Goal: Transaction & Acquisition: Download file/media

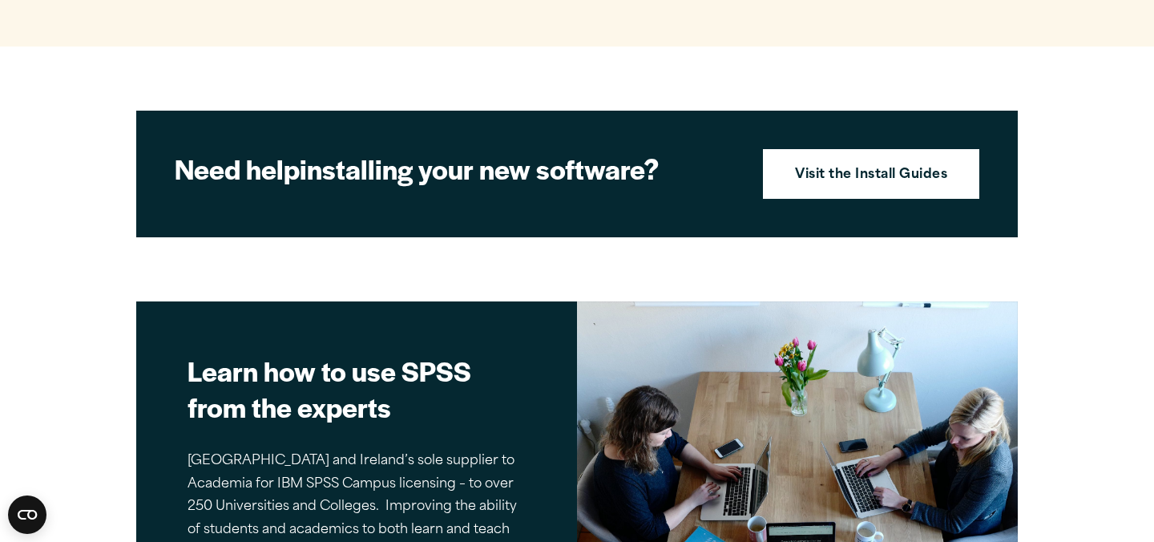
scroll to position [1731, 0]
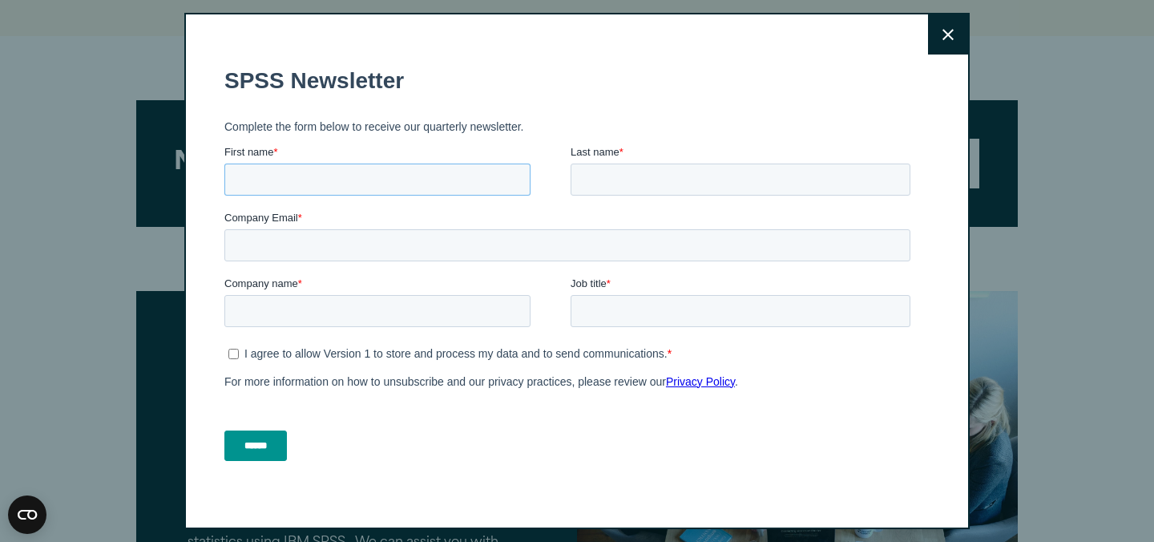
click at [301, 188] on input "First name *" at bounding box center [377, 179] width 306 height 32
type input "***"
type input "******"
click at [328, 252] on input "Company Email *" at bounding box center [567, 245] width 686 height 32
click at [960, 23] on button "Close" at bounding box center [948, 34] width 40 height 40
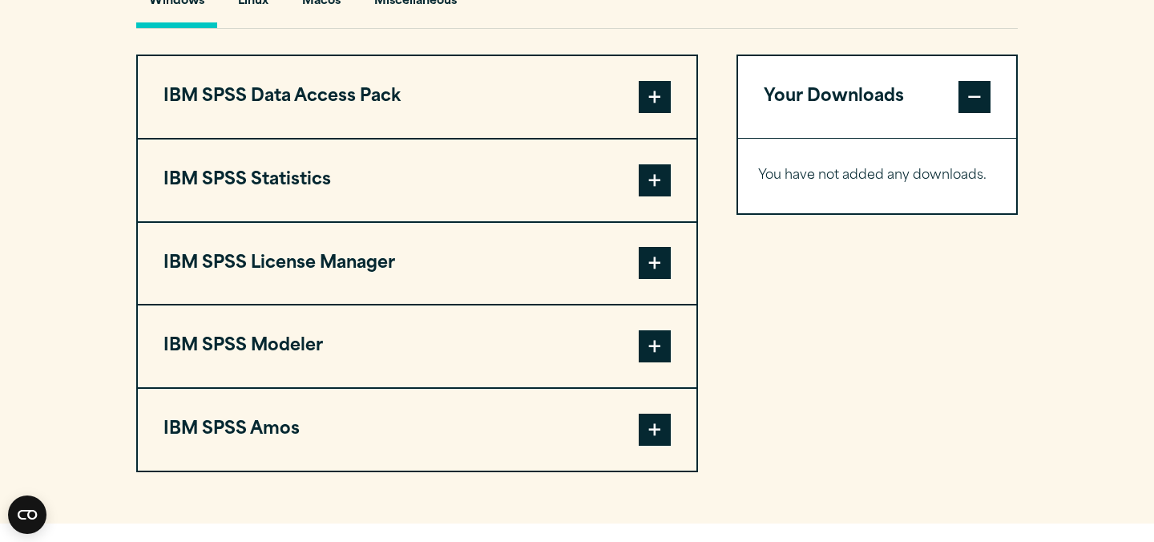
scroll to position [0, 0]
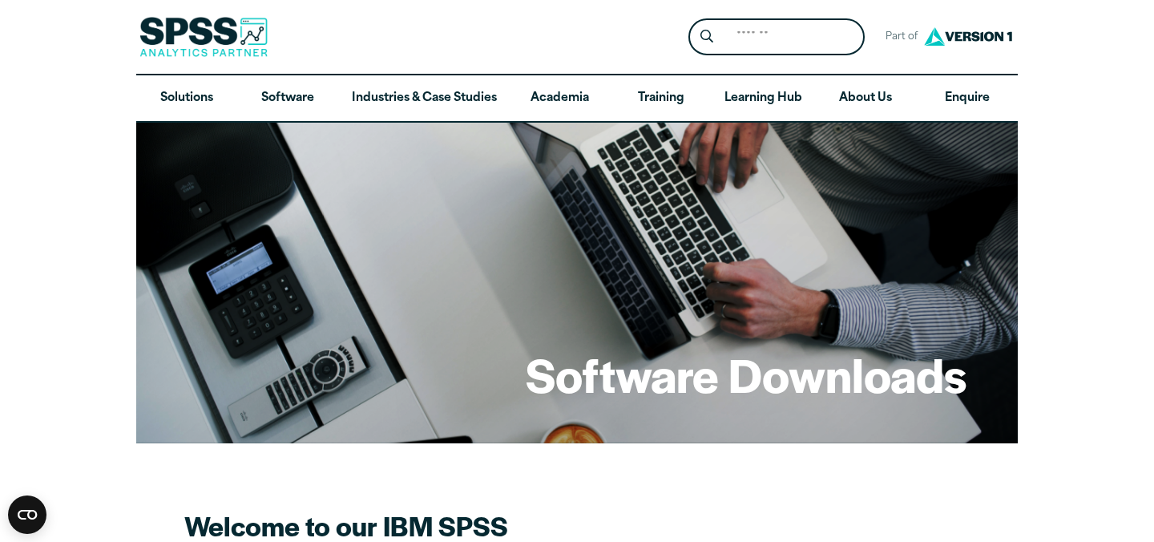
click at [573, 298] on div "Software Downloads" at bounding box center [577, 283] width 882 height 321
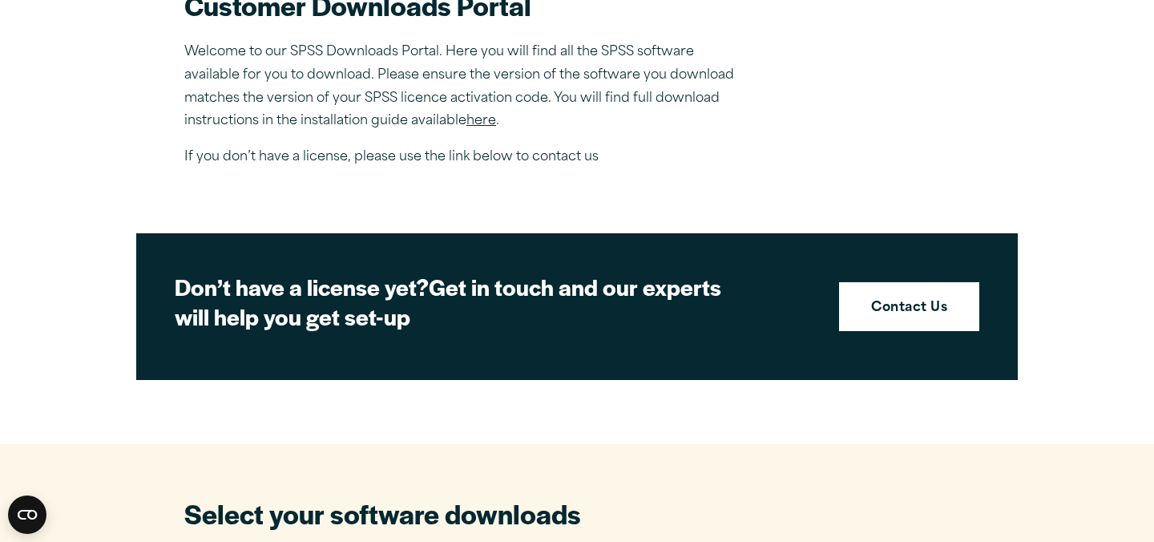
scroll to position [559, 0]
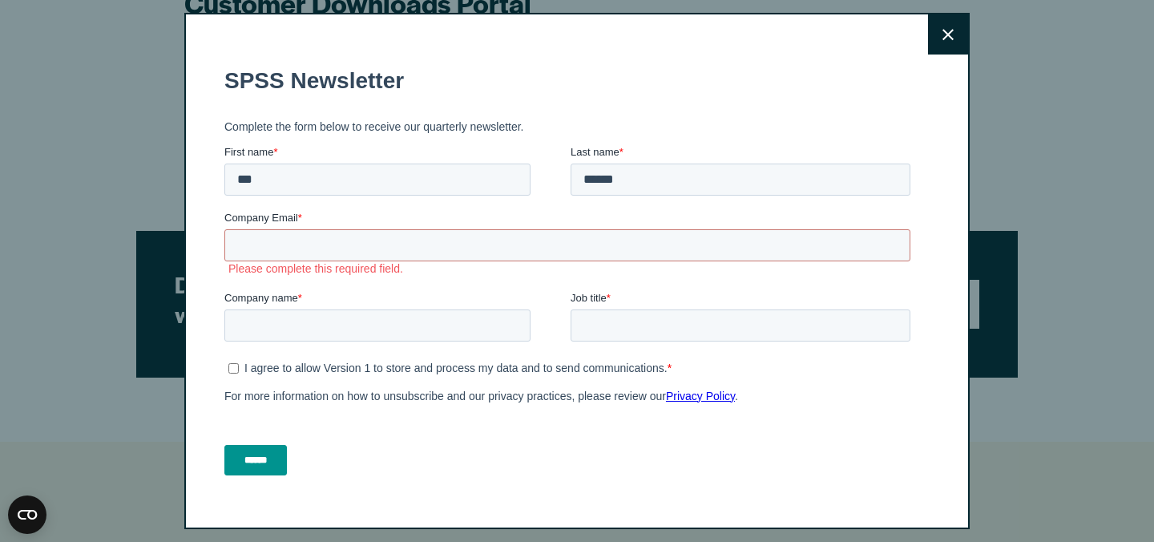
click at [944, 26] on button "Close" at bounding box center [948, 34] width 40 height 40
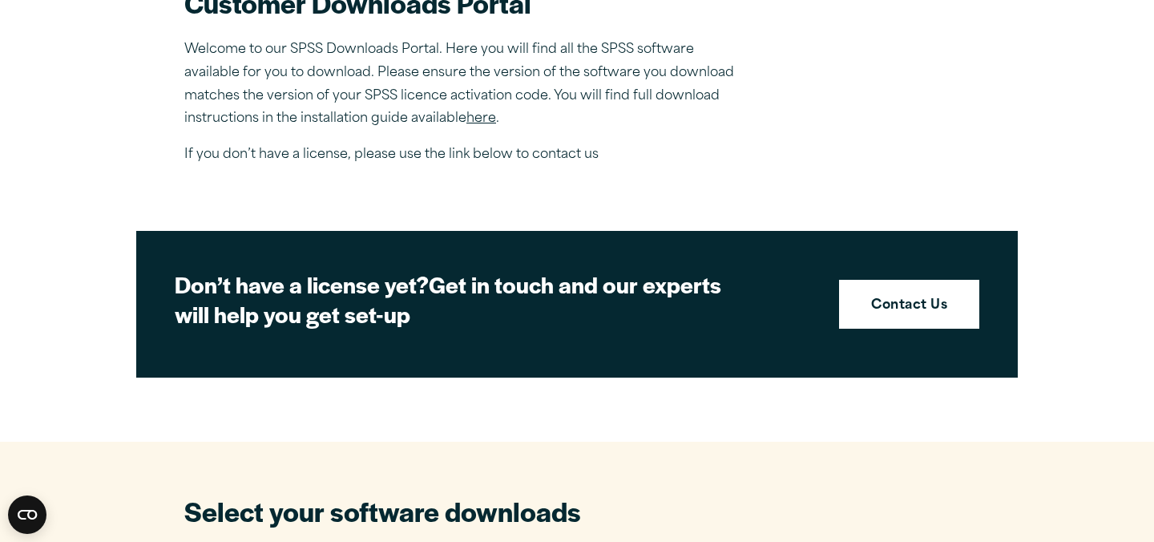
click at [486, 118] on link "here" at bounding box center [481, 118] width 30 height 13
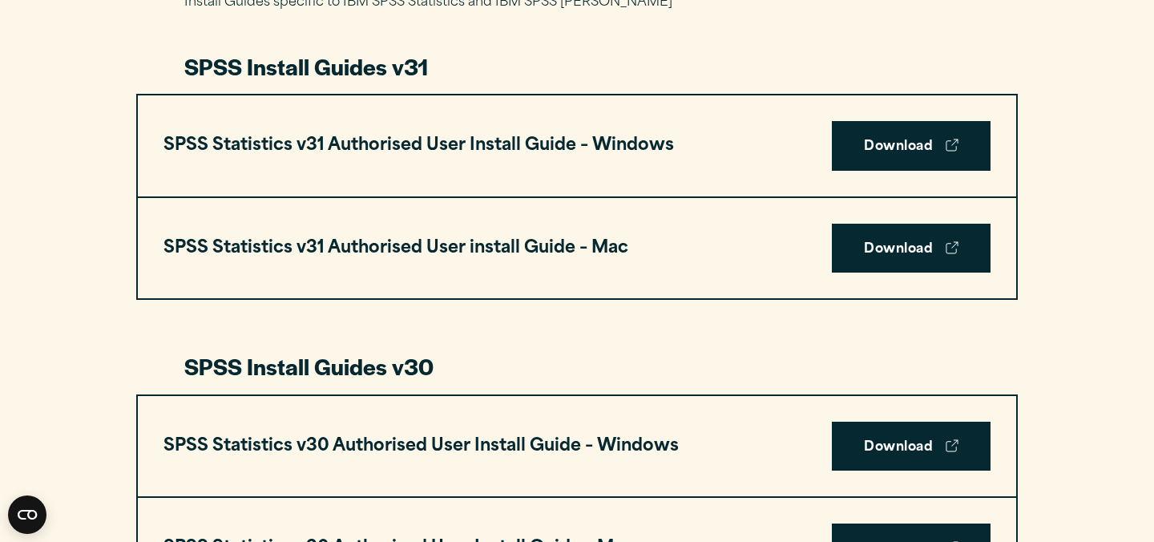
scroll to position [847, 0]
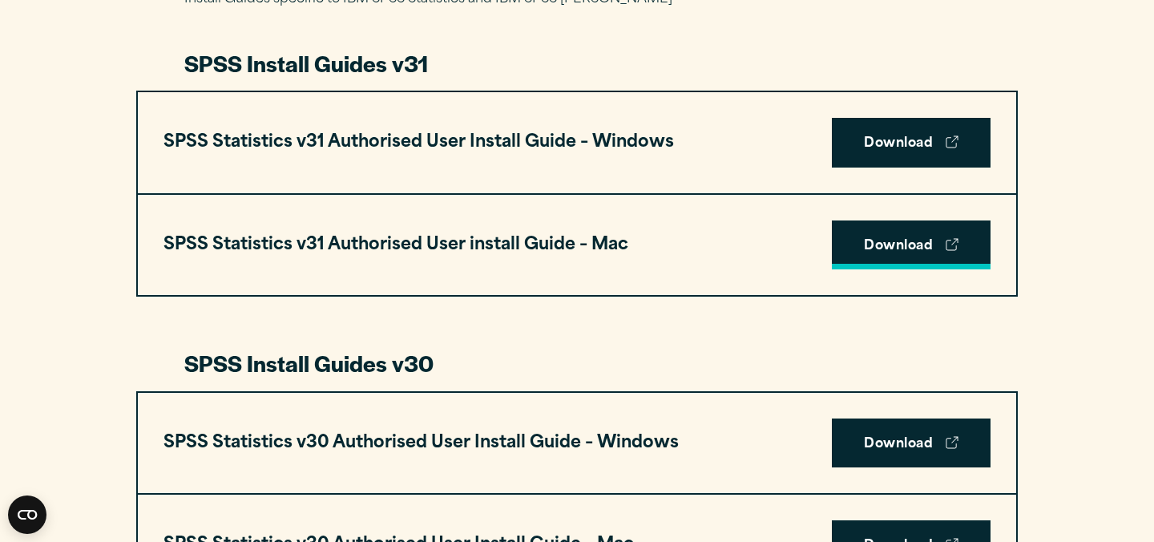
click at [898, 244] on link "Download" at bounding box center [911, 245] width 159 height 50
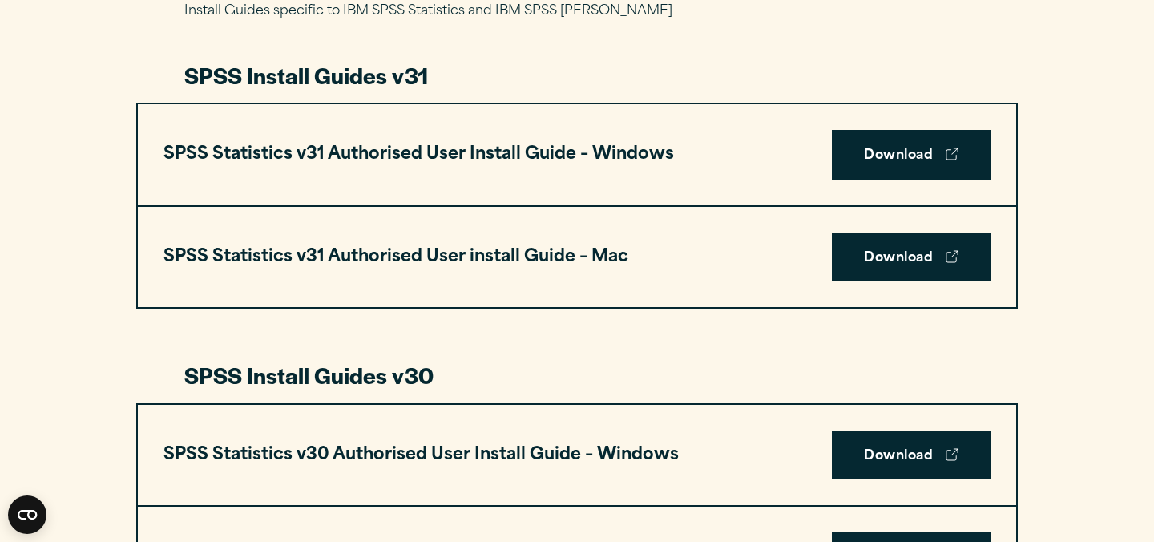
scroll to position [840, 0]
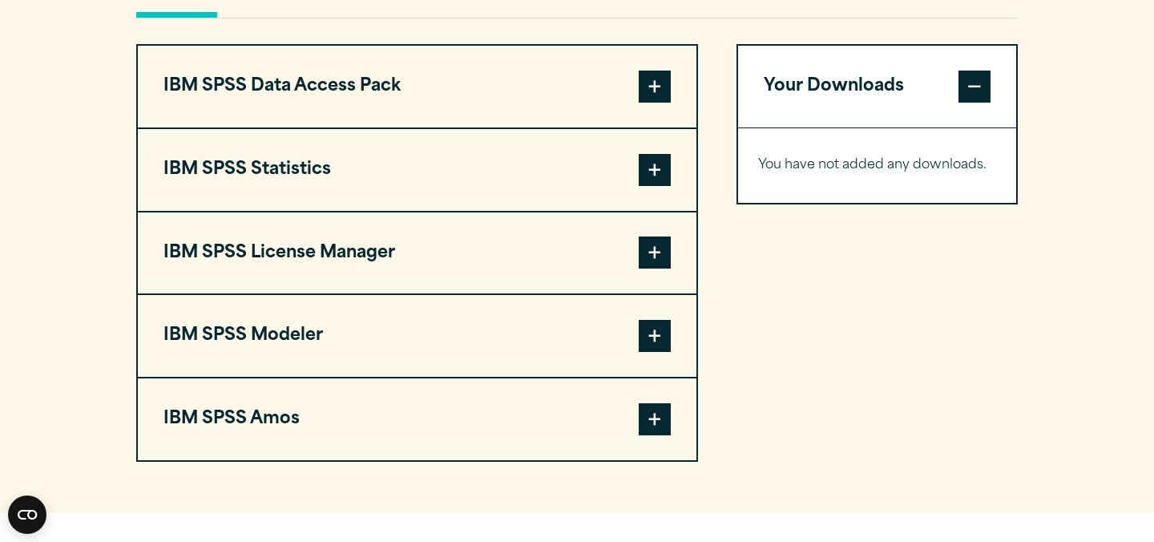
scroll to position [1260, 0]
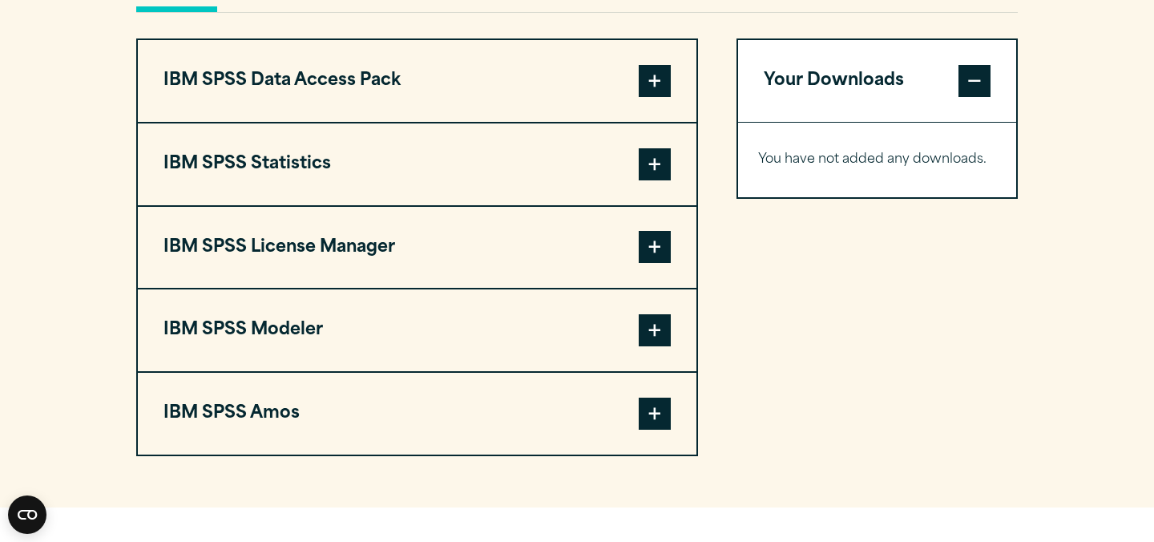
click at [646, 169] on span at bounding box center [655, 164] width 32 height 32
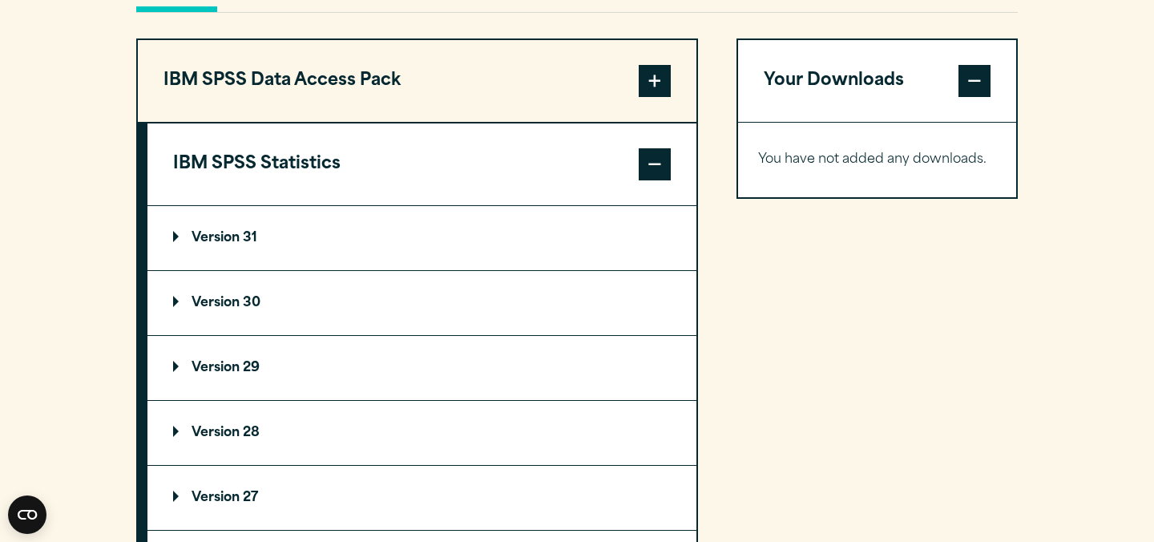
click at [501, 244] on summary "Version 31" at bounding box center [421, 238] width 549 height 64
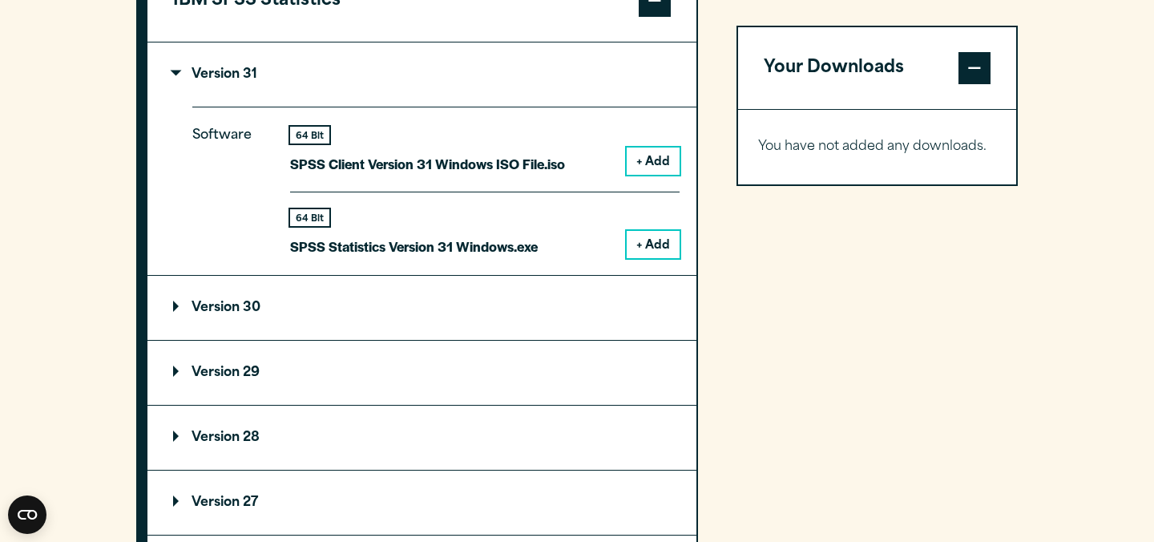
scroll to position [1427, 0]
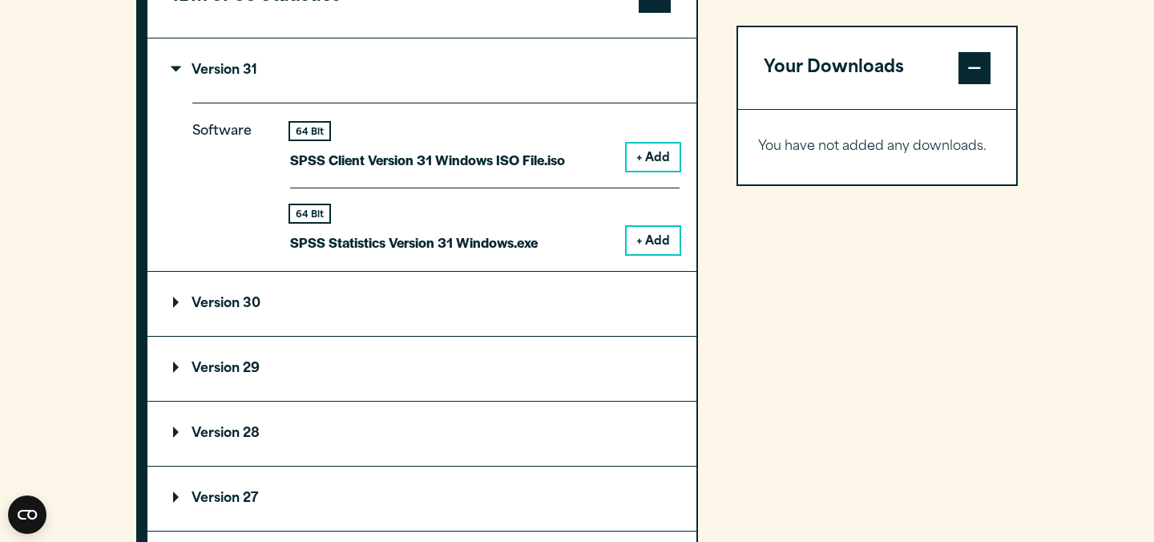
click at [854, 79] on button "Your Downloads" at bounding box center [877, 68] width 278 height 82
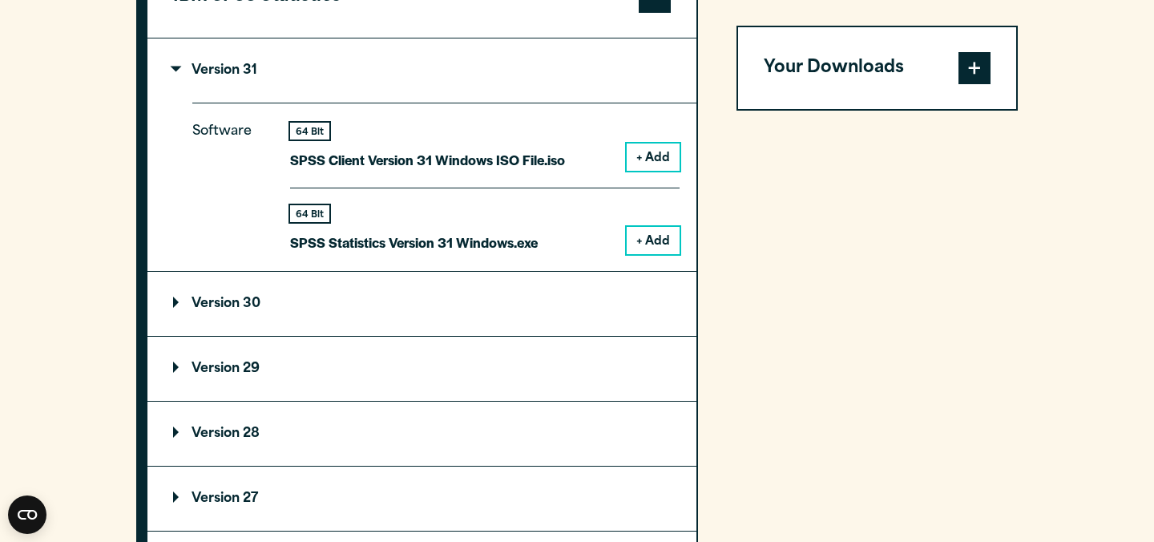
click at [854, 79] on button "Your Downloads" at bounding box center [877, 68] width 278 height 82
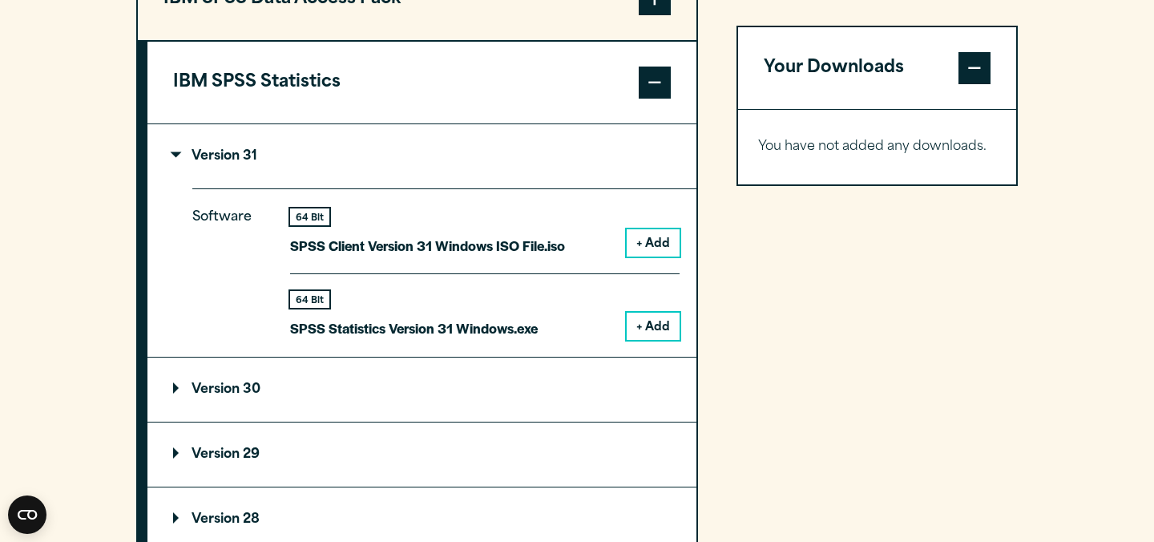
scroll to position [1339, 0]
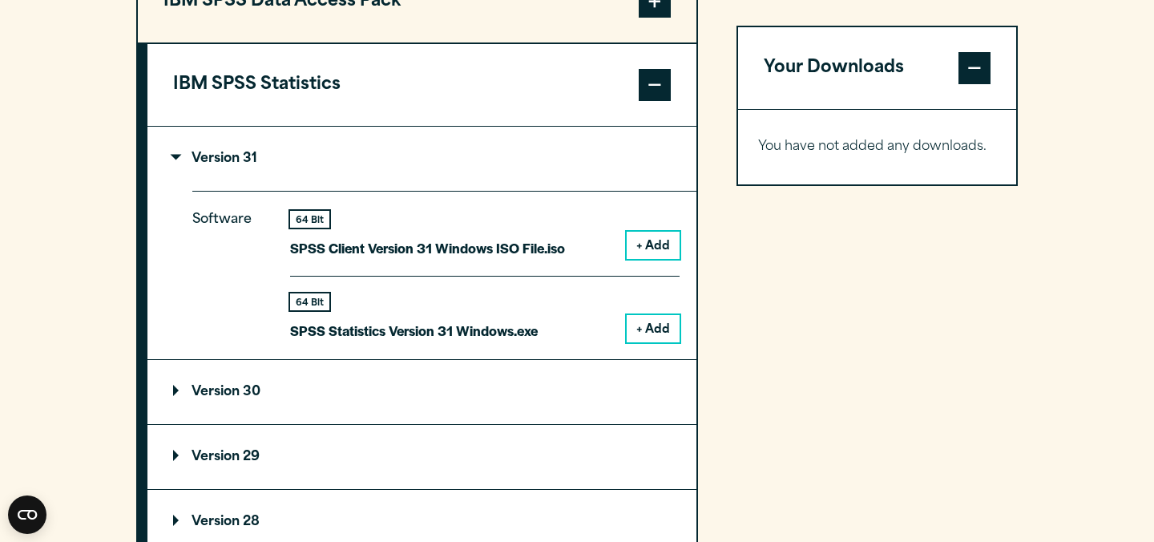
click at [288, 165] on summary "Version 31" at bounding box center [421, 159] width 549 height 64
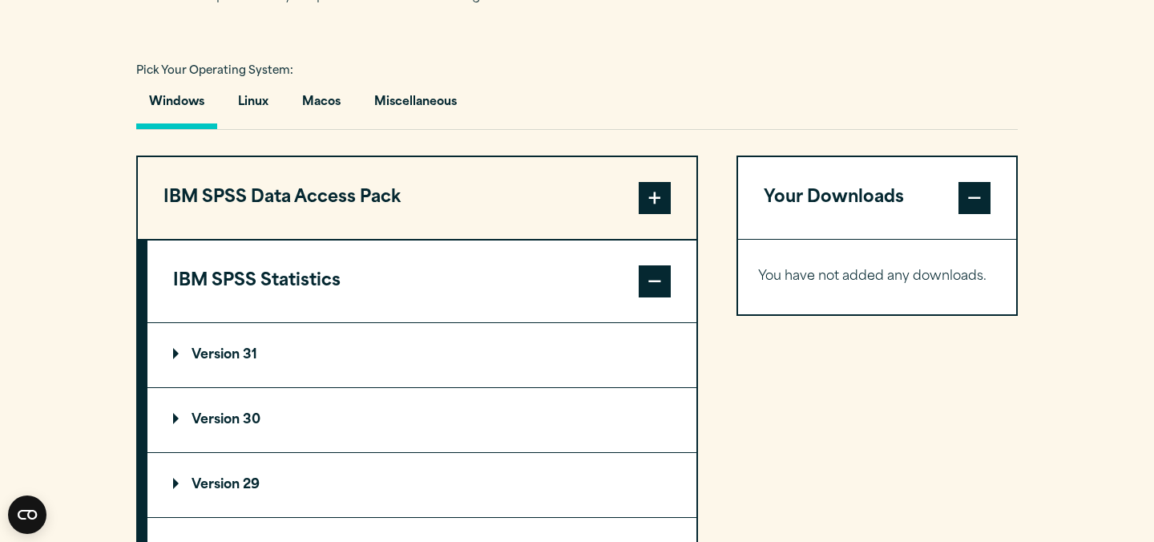
scroll to position [1140, 0]
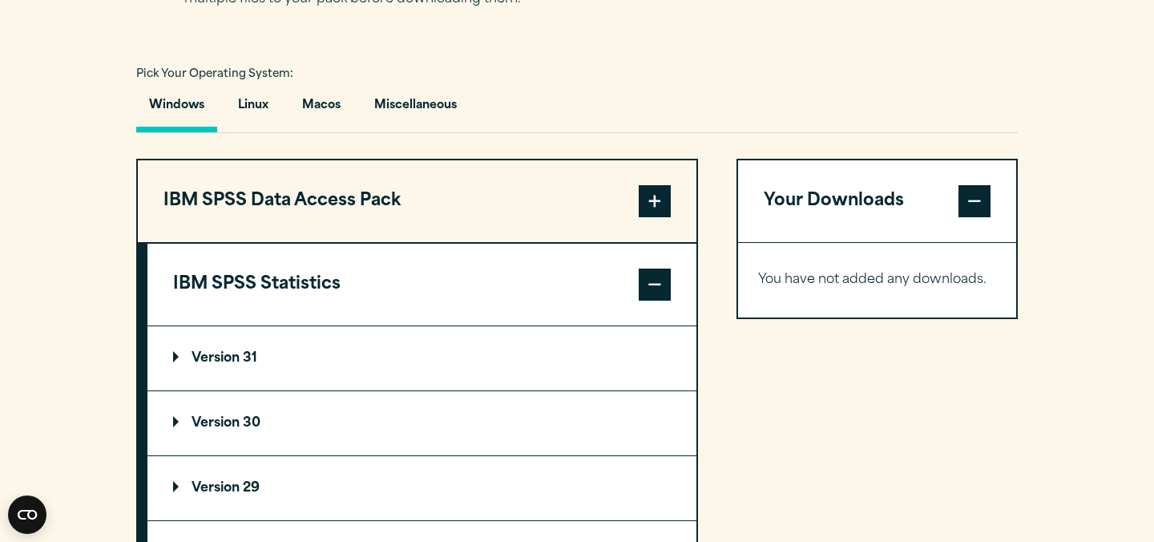
click at [341, 199] on button "IBM SPSS Data Access Pack" at bounding box center [417, 201] width 559 height 82
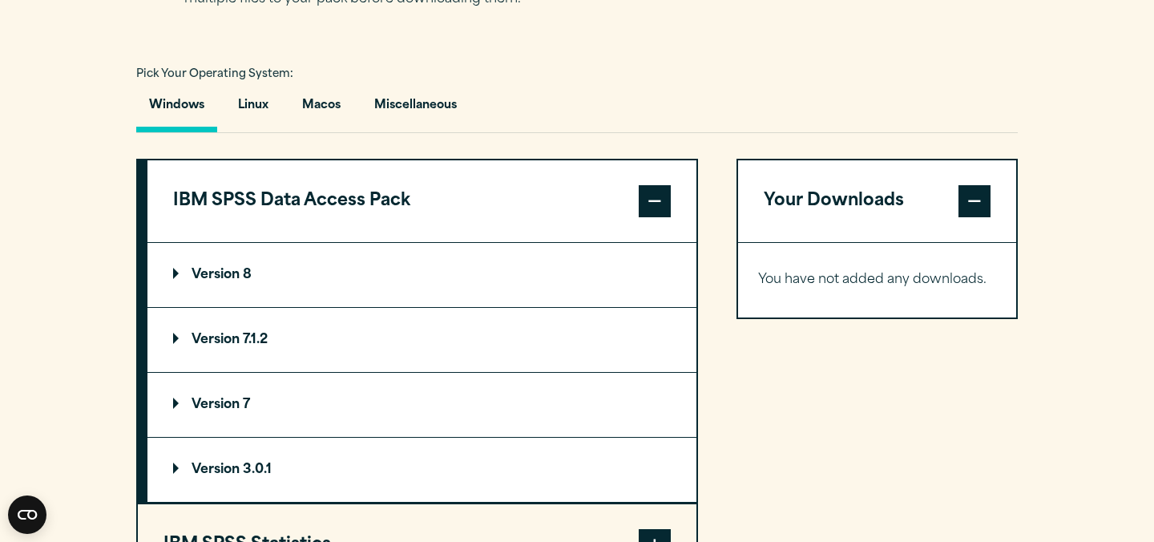
click at [341, 199] on button "IBM SPSS Data Access Pack" at bounding box center [421, 201] width 549 height 82
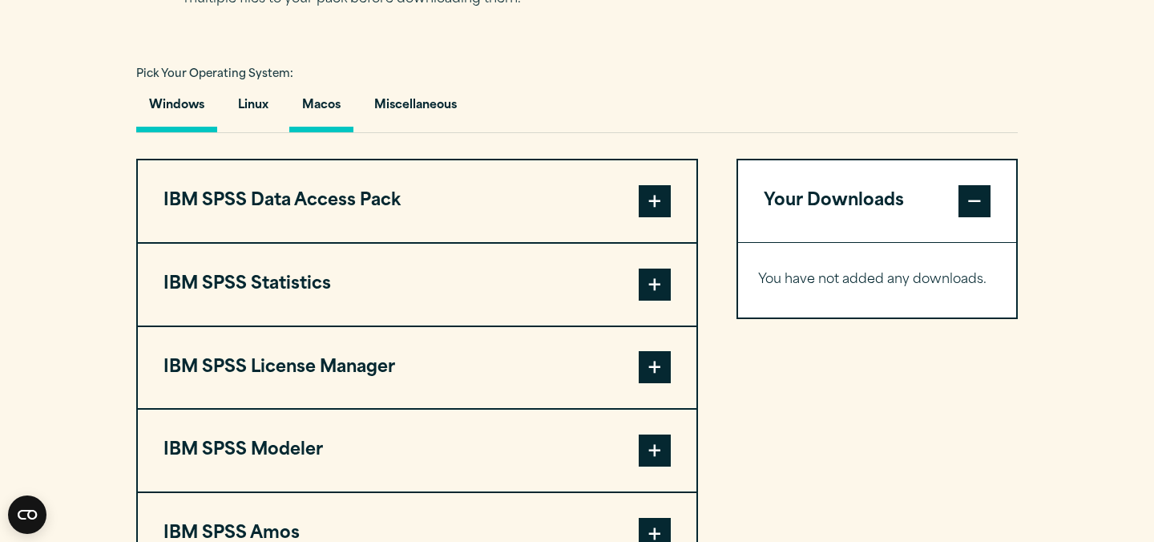
click at [321, 119] on button "Macos" at bounding box center [321, 110] width 64 height 46
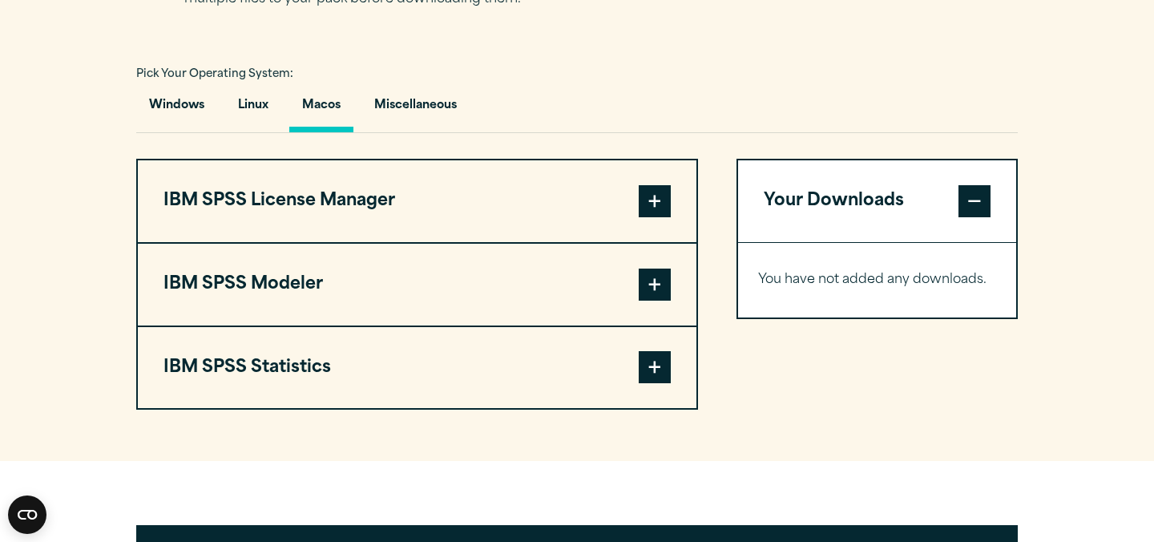
click at [309, 368] on button "IBM SPSS Statistics" at bounding box center [417, 368] width 559 height 82
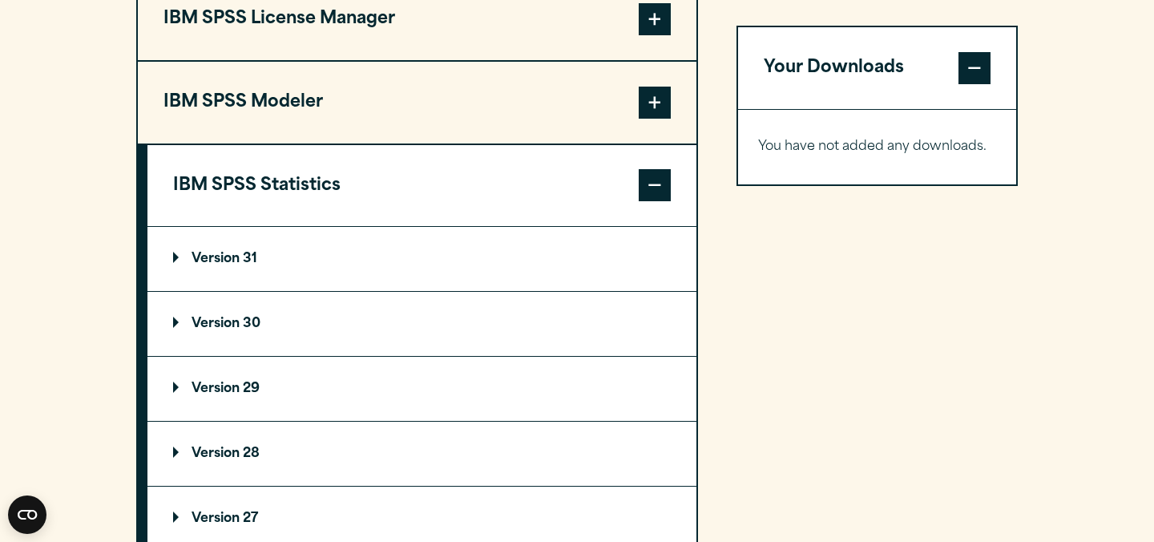
scroll to position [1358, 0]
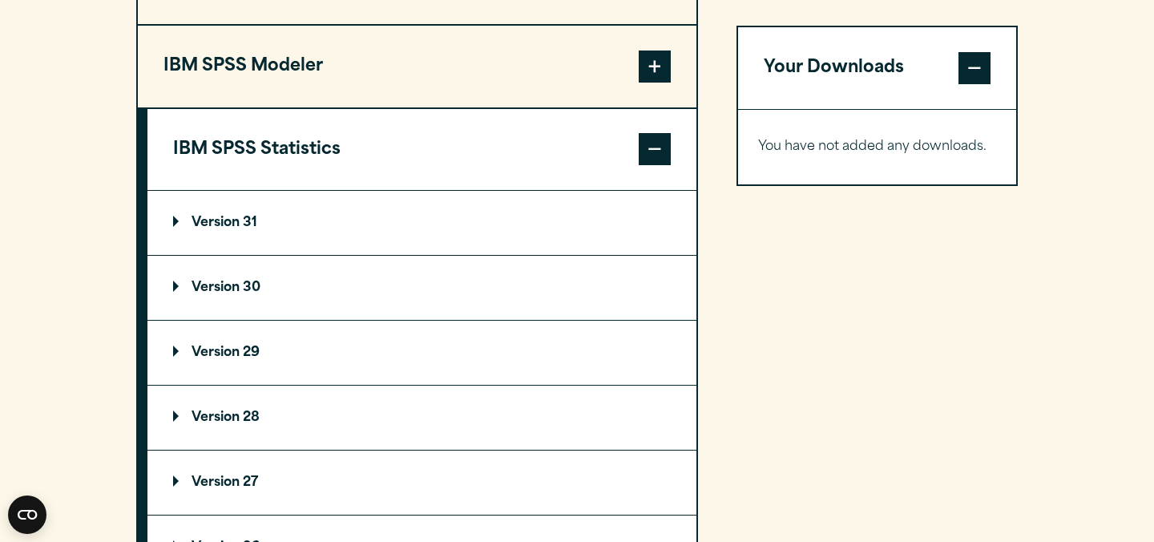
click at [317, 223] on summary "Version 31" at bounding box center [421, 223] width 549 height 64
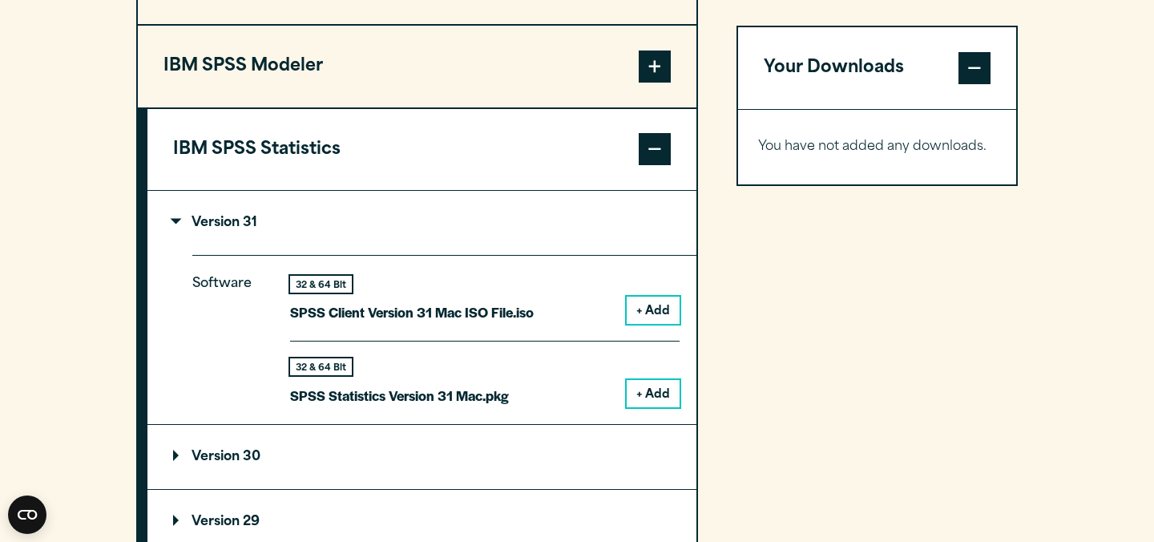
click at [653, 405] on button "+ Add" at bounding box center [653, 393] width 53 height 27
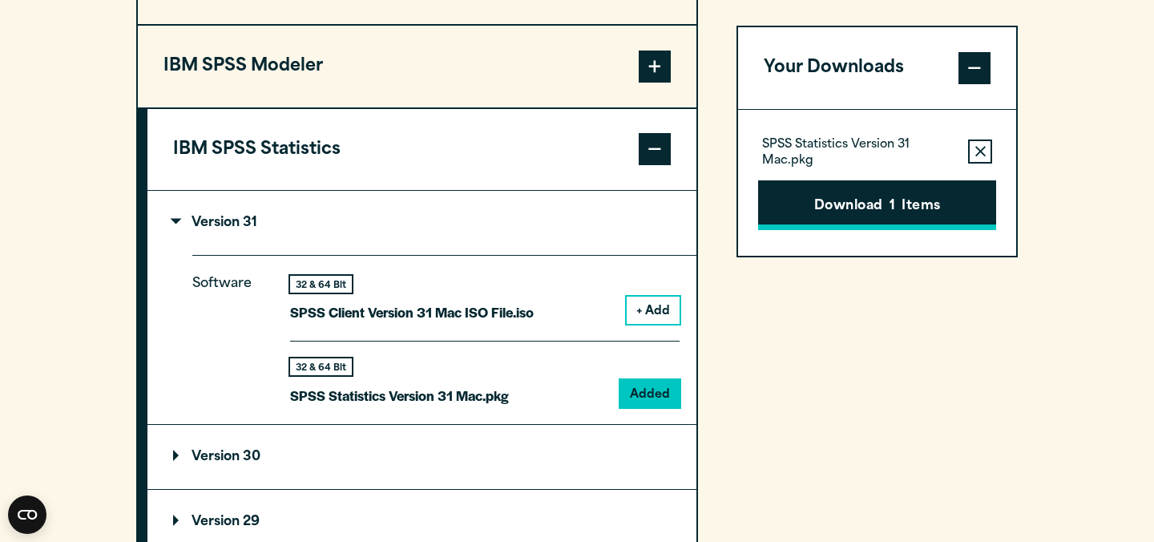
click at [835, 209] on button "Download 1 Items" at bounding box center [877, 205] width 238 height 50
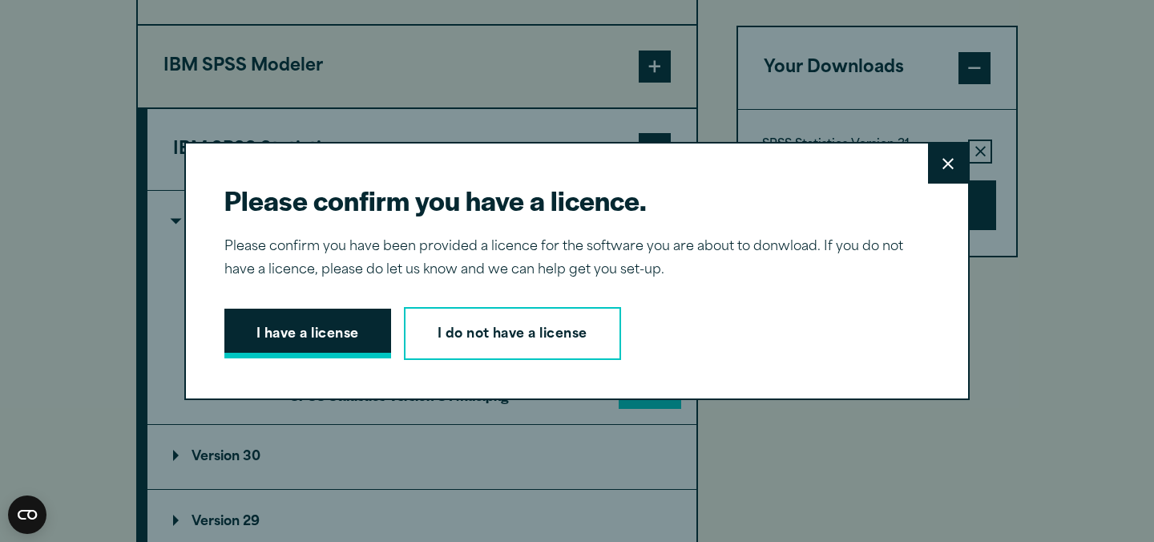
click at [361, 334] on button "I have a license" at bounding box center [307, 334] width 167 height 50
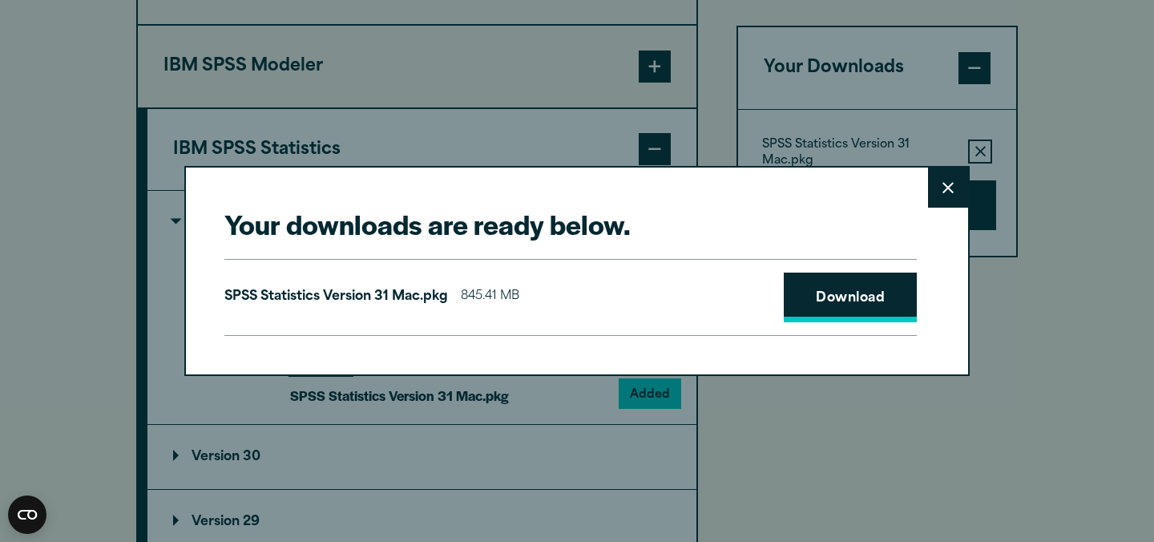
click at [813, 305] on link "Download" at bounding box center [850, 297] width 133 height 50
